Goal: Navigation & Orientation: Find specific page/section

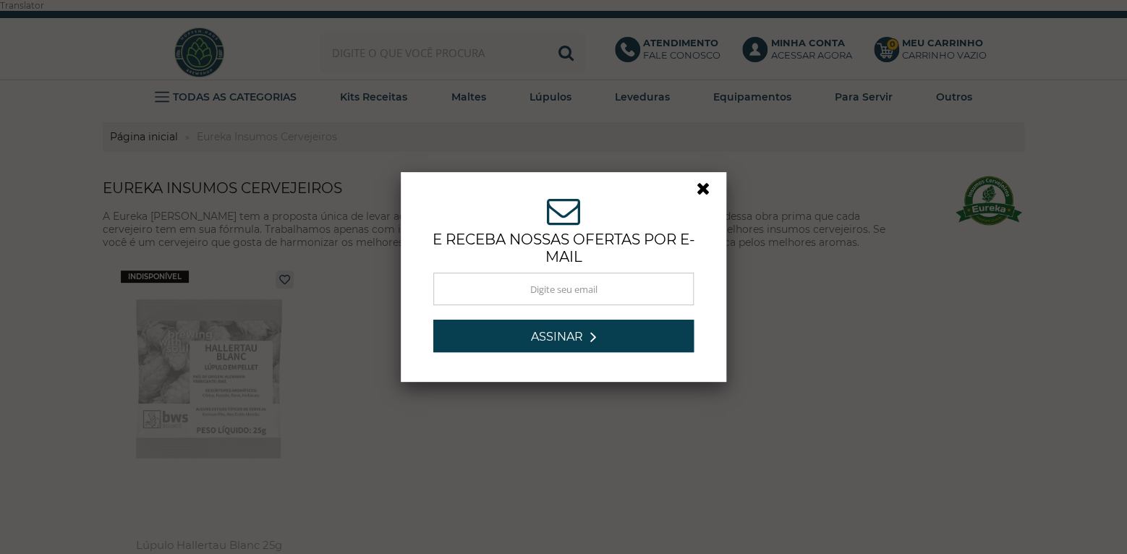
click at [700, 187] on link at bounding box center [710, 192] width 26 height 26
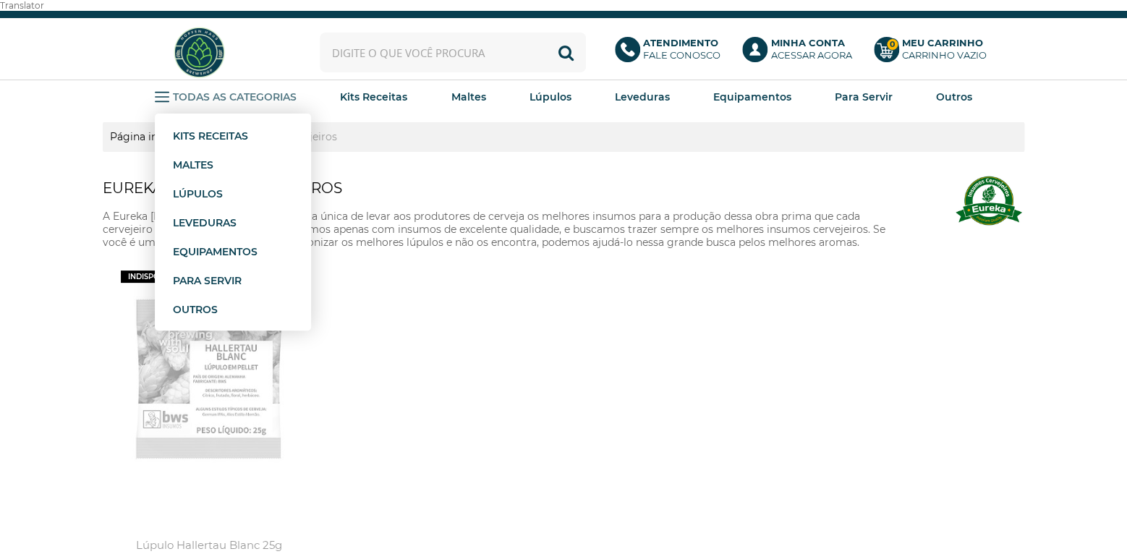
click at [169, 90] on icon at bounding box center [162, 97] width 14 height 14
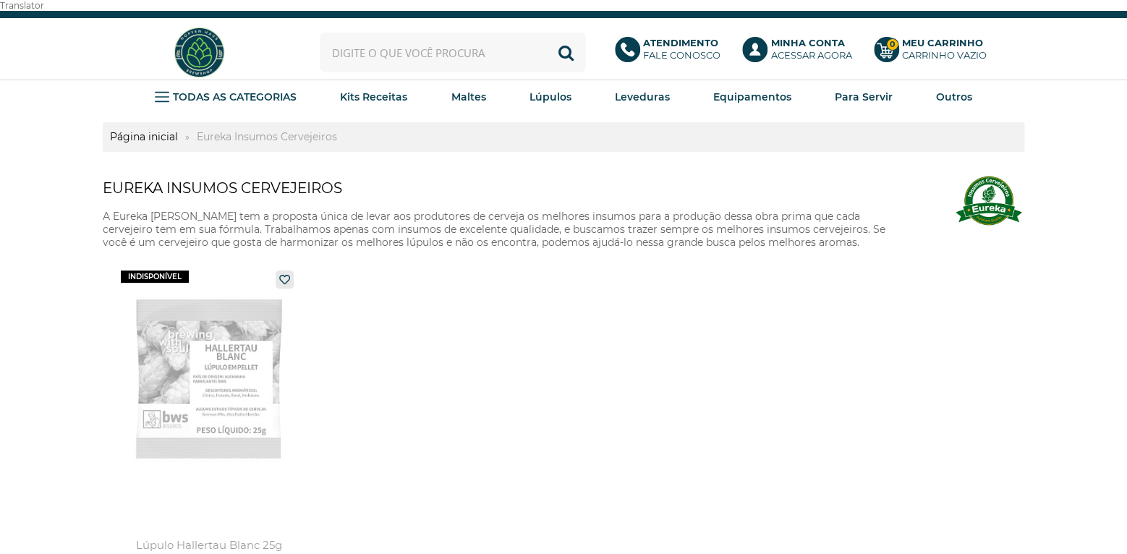
click at [684, 37] on b "Atendimento" at bounding box center [680, 43] width 75 height 12
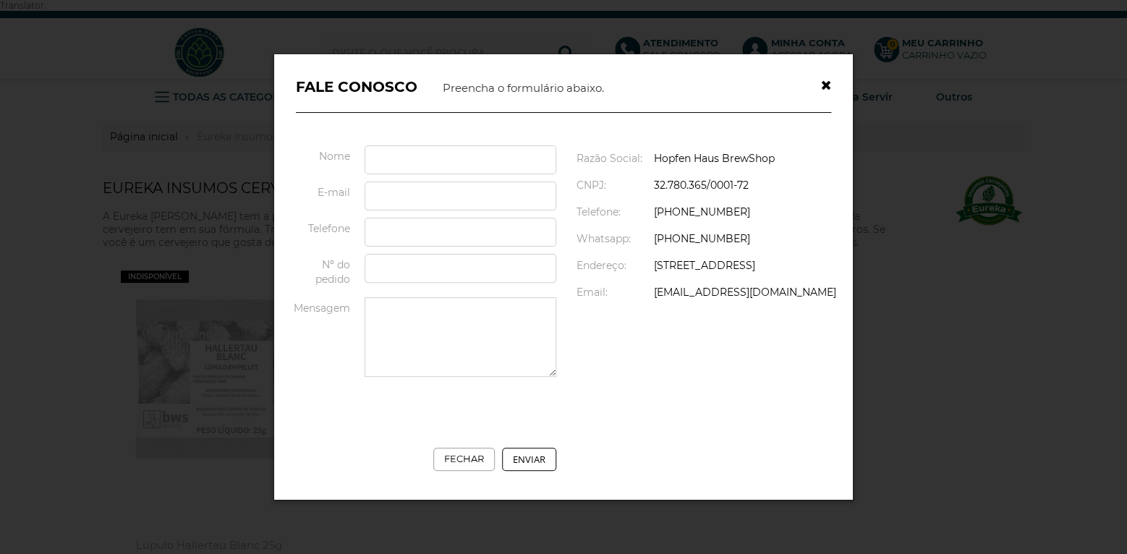
click at [827, 79] on icon "button" at bounding box center [826, 85] width 10 height 13
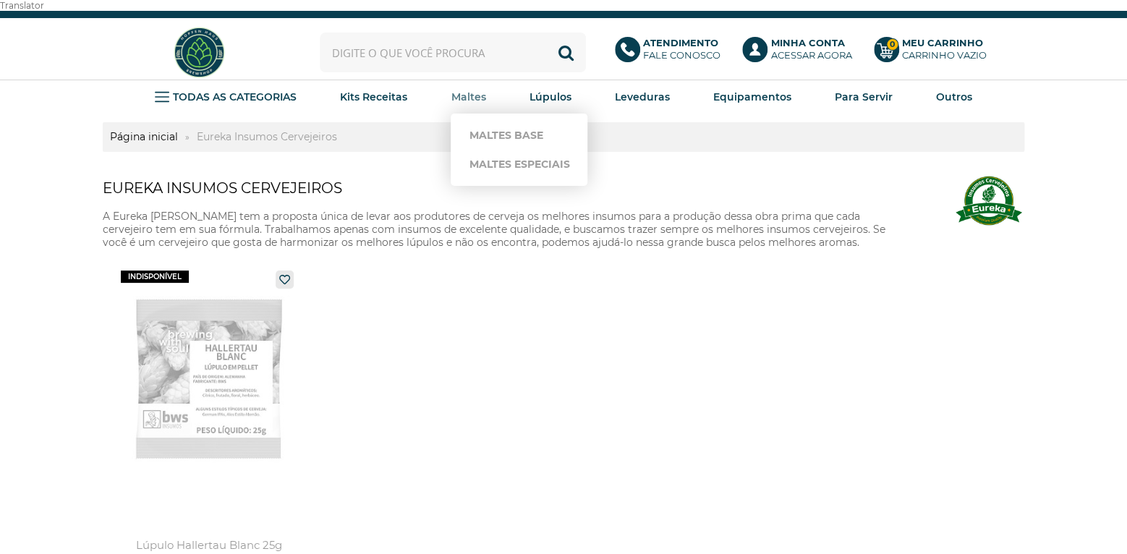
click at [469, 80] on li "Maltes Maltes Base Maltes Especiais" at bounding box center [468, 96] width 35 height 33
click at [467, 90] on strong "Maltes" at bounding box center [468, 96] width 35 height 13
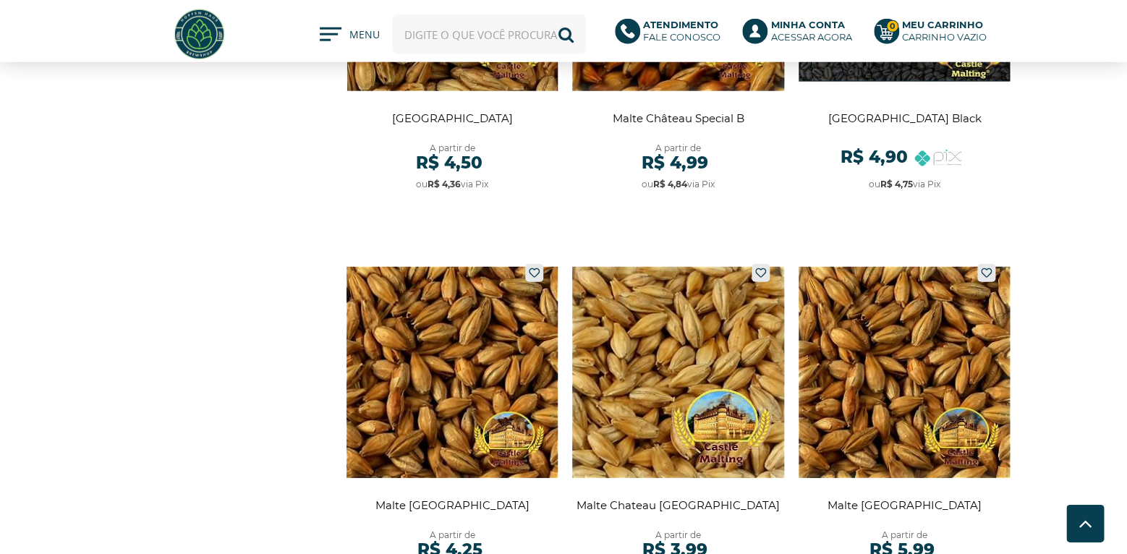
scroll to position [1443, 0]
